Goal: Transaction & Acquisition: Purchase product/service

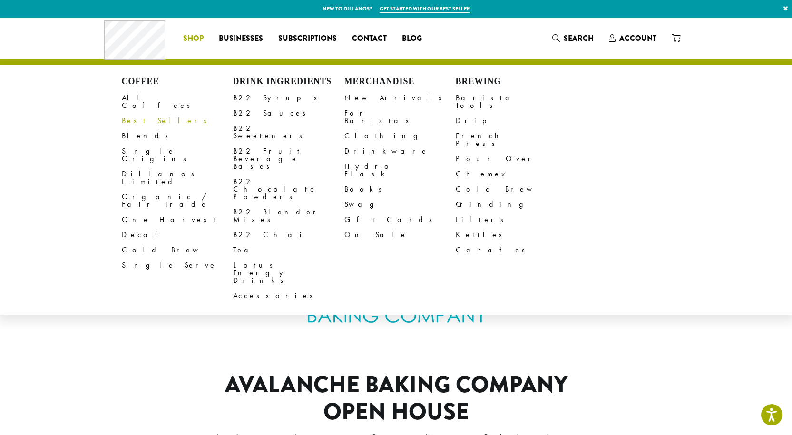
click at [137, 113] on link "Best Sellers" at bounding box center [177, 120] width 111 height 15
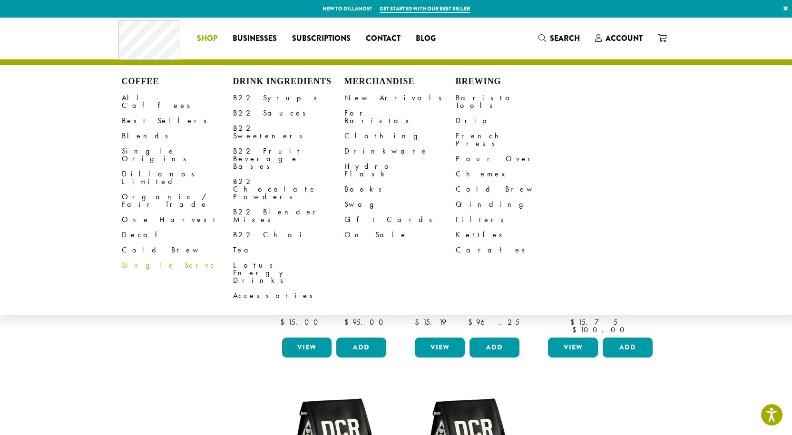
click at [208, 35] on span "Shop" at bounding box center [207, 39] width 20 height 12
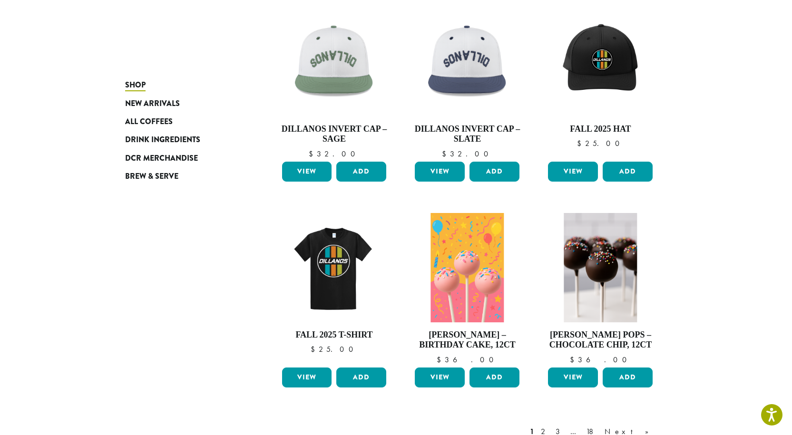
scroll to position [618, 0]
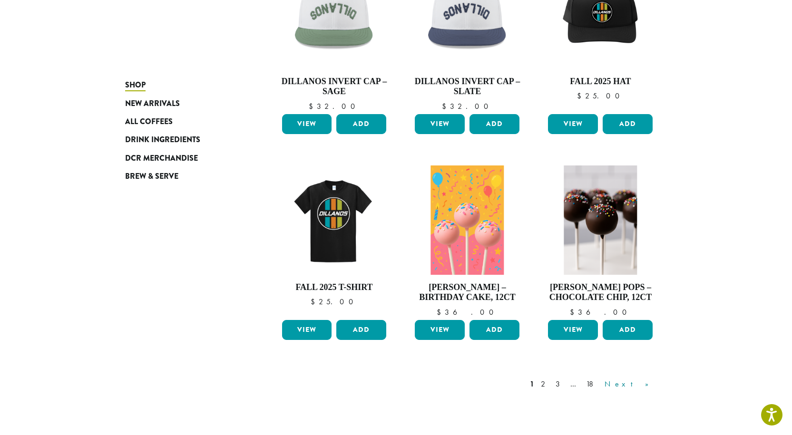
click at [647, 382] on link "Next »" at bounding box center [629, 383] width 55 height 11
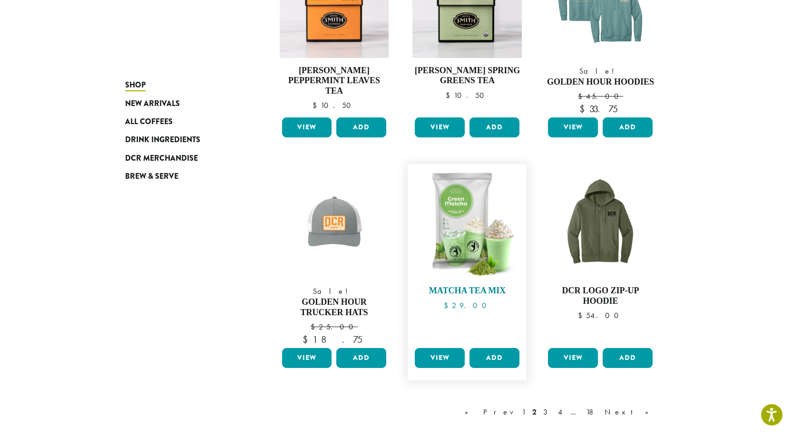
scroll to position [782, 0]
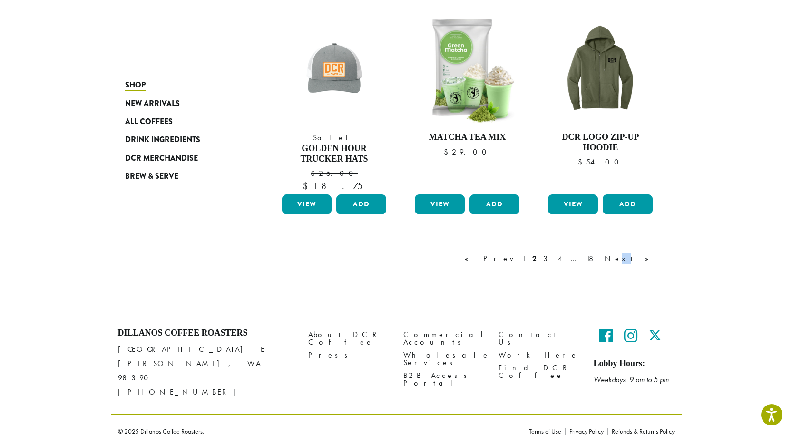
click at [647, 260] on link "Next »" at bounding box center [629, 258] width 55 height 11
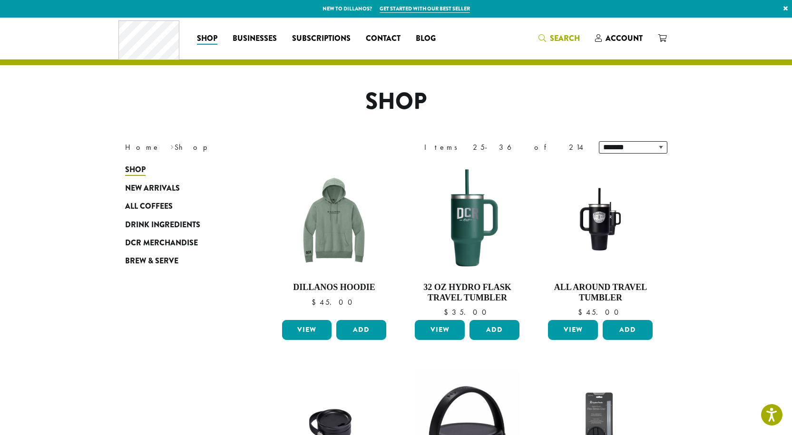
click at [552, 37] on span "Search" at bounding box center [565, 38] width 30 height 11
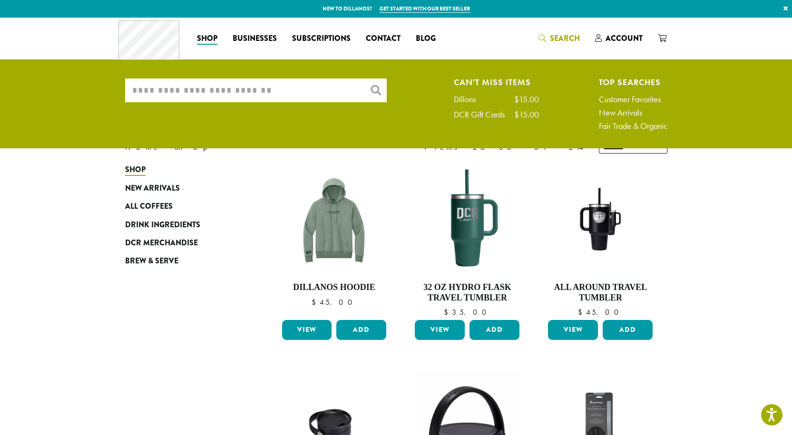
click at [198, 97] on input "What are you searching for?" at bounding box center [255, 90] width 261 height 24
type input "*******"
